Goal: Check status: Check status

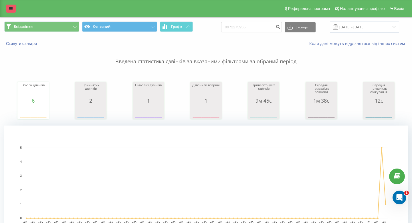
click at [13, 9] on link at bounding box center [11, 9] width 10 height 8
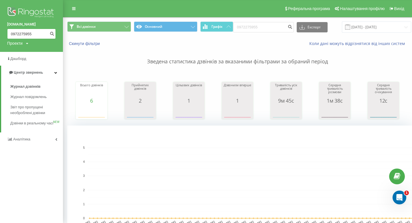
click at [28, 31] on input "0972275955" at bounding box center [31, 34] width 49 height 10
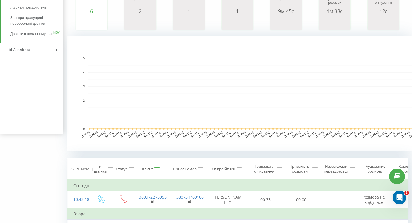
scroll to position [143, 0]
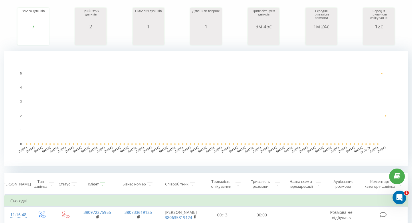
scroll to position [208, 0]
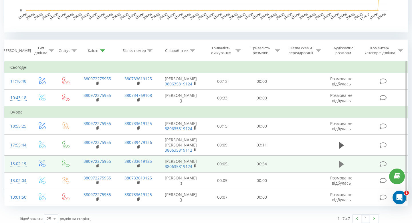
click at [340, 161] on icon at bounding box center [341, 164] width 5 height 7
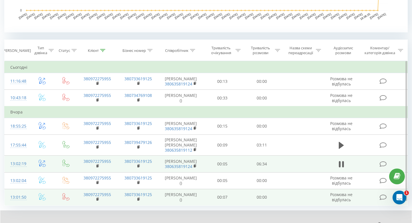
scroll to position [230, 0]
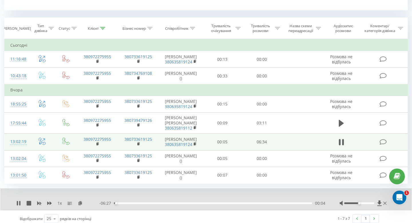
click at [297, 202] on div "00:04" at bounding box center [213, 203] width 198 height 2
click at [297, 202] on div "00:00" at bounding box center [213, 203] width 198 height 2
click at [305, 202] on div "06:07" at bounding box center [213, 203] width 198 height 2
click at [275, 202] on div "06:28" at bounding box center [213, 203] width 198 height 2
click at [247, 202] on div "05:21" at bounding box center [213, 203] width 198 height 2
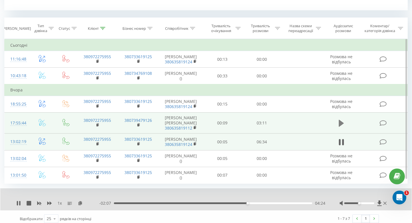
click at [340, 120] on icon at bounding box center [341, 123] width 5 height 7
click at [133, 202] on div "00:04" at bounding box center [213, 203] width 198 height 2
click at [282, 202] on div "00:21" at bounding box center [213, 203] width 198 height 2
click at [282, 202] on div "00:00" at bounding box center [213, 203] width 198 height 2
click at [18, 201] on icon at bounding box center [18, 203] width 3 height 5
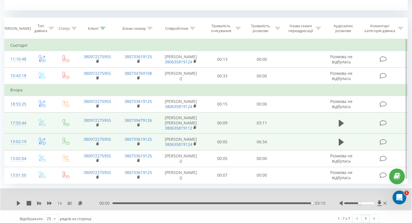
click at [18, 201] on icon at bounding box center [18, 203] width 3 height 5
